Goal: Information Seeking & Learning: Learn about a topic

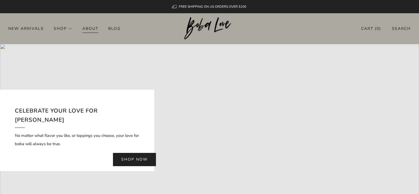
click at [90, 28] on link "About" at bounding box center [90, 28] width 16 height 9
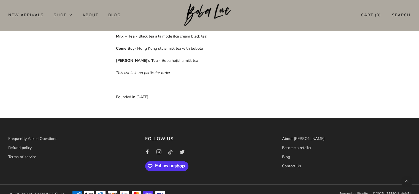
scroll to position [415, 0]
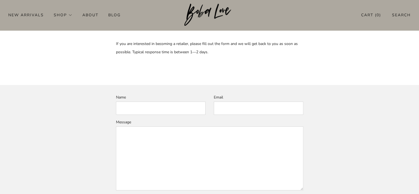
scroll to position [52, 0]
